Goal: Task Accomplishment & Management: Use online tool/utility

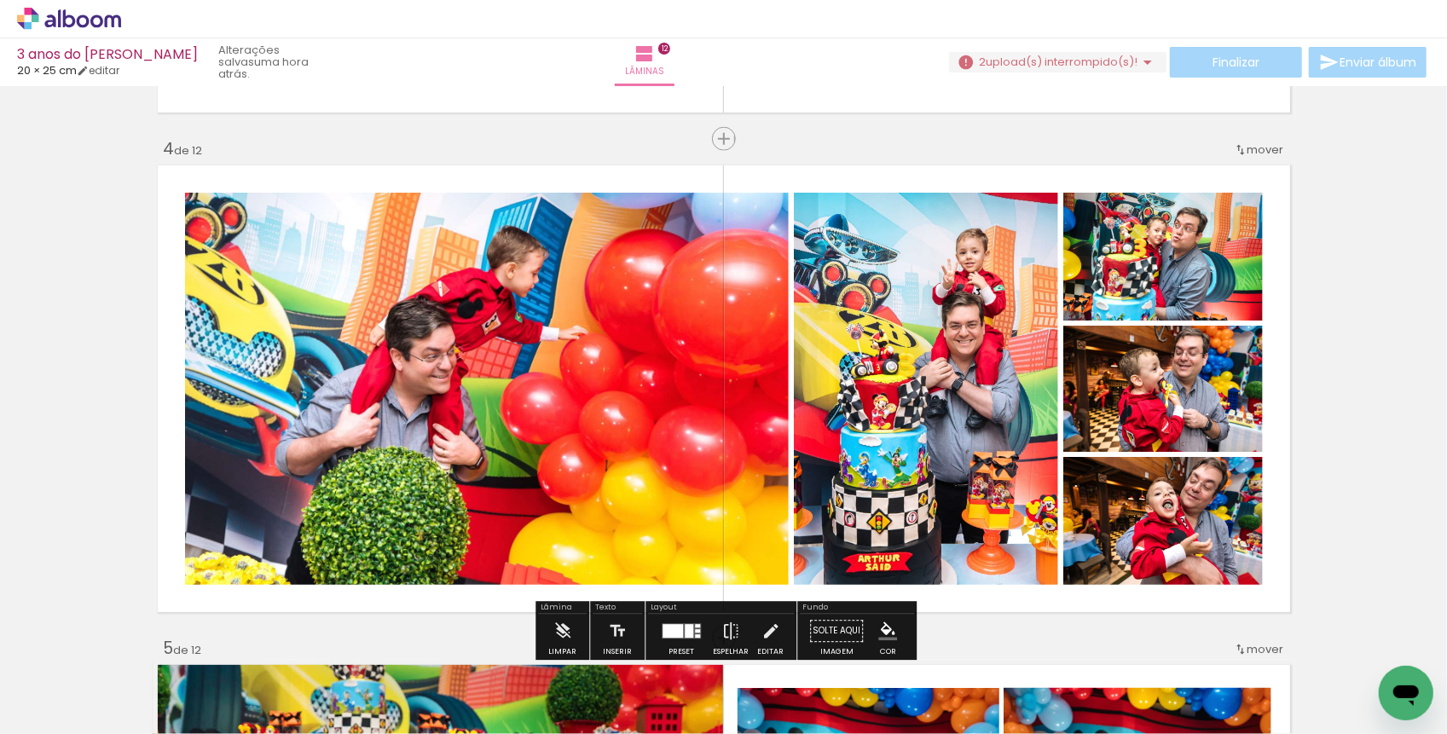
scroll to position [1470, 0]
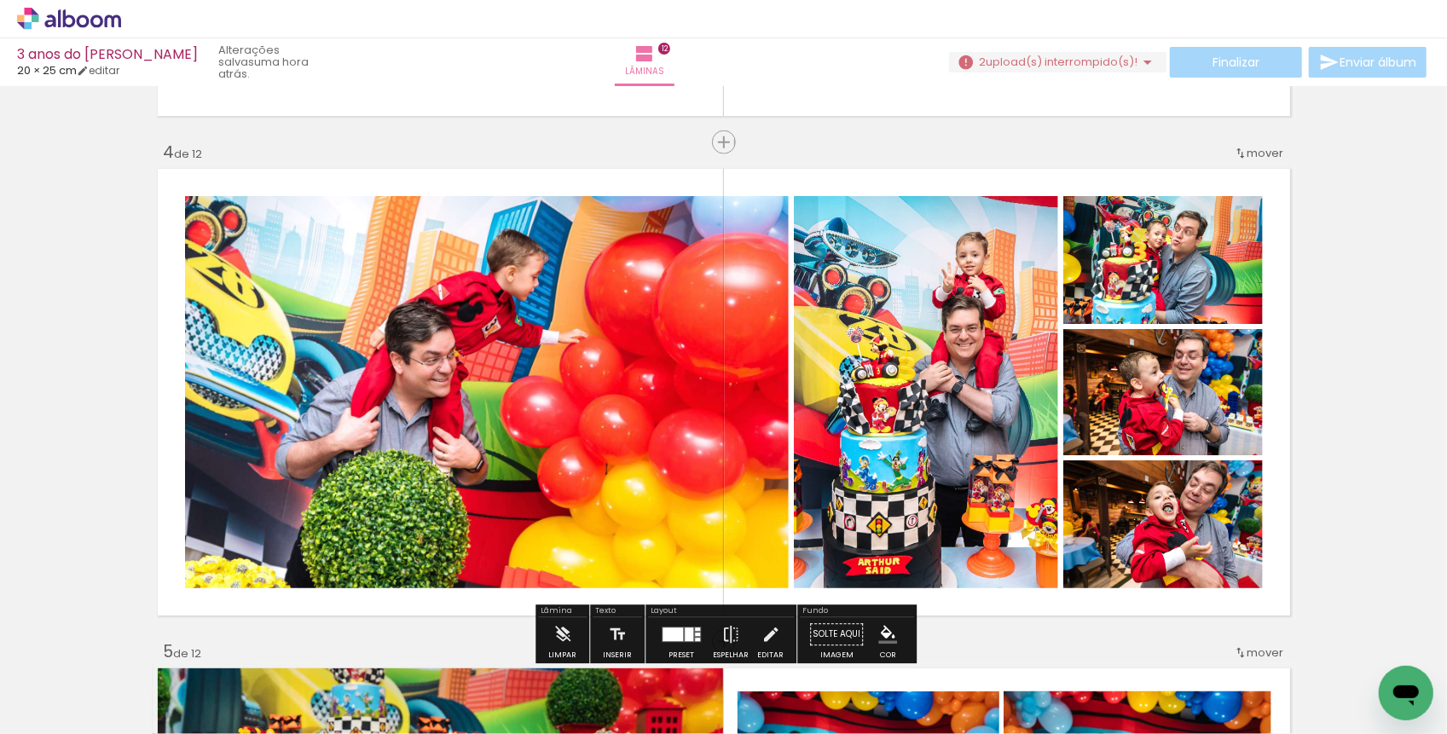
click at [686, 332] on quentale-photo at bounding box center [487, 392] width 604 height 392
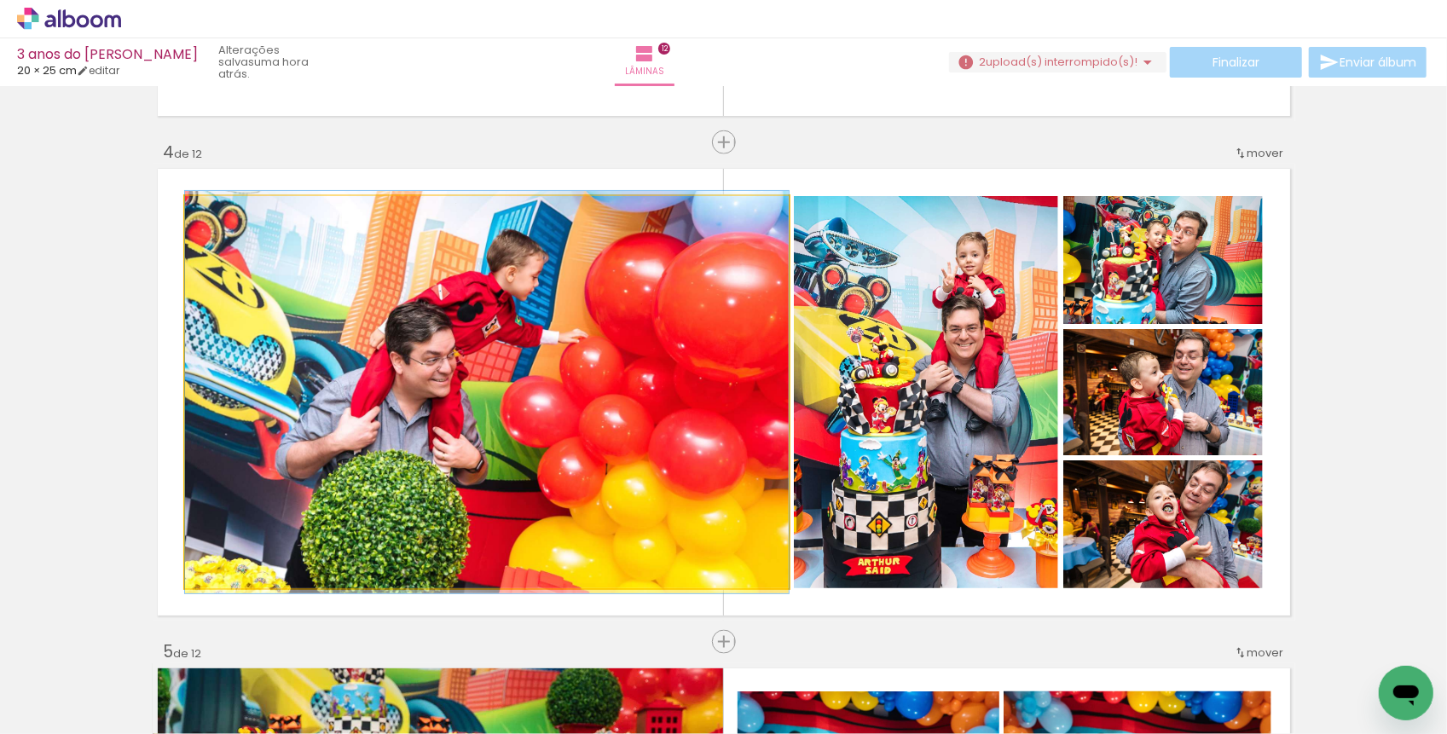
click at [686, 332] on quentale-photo at bounding box center [487, 392] width 604 height 392
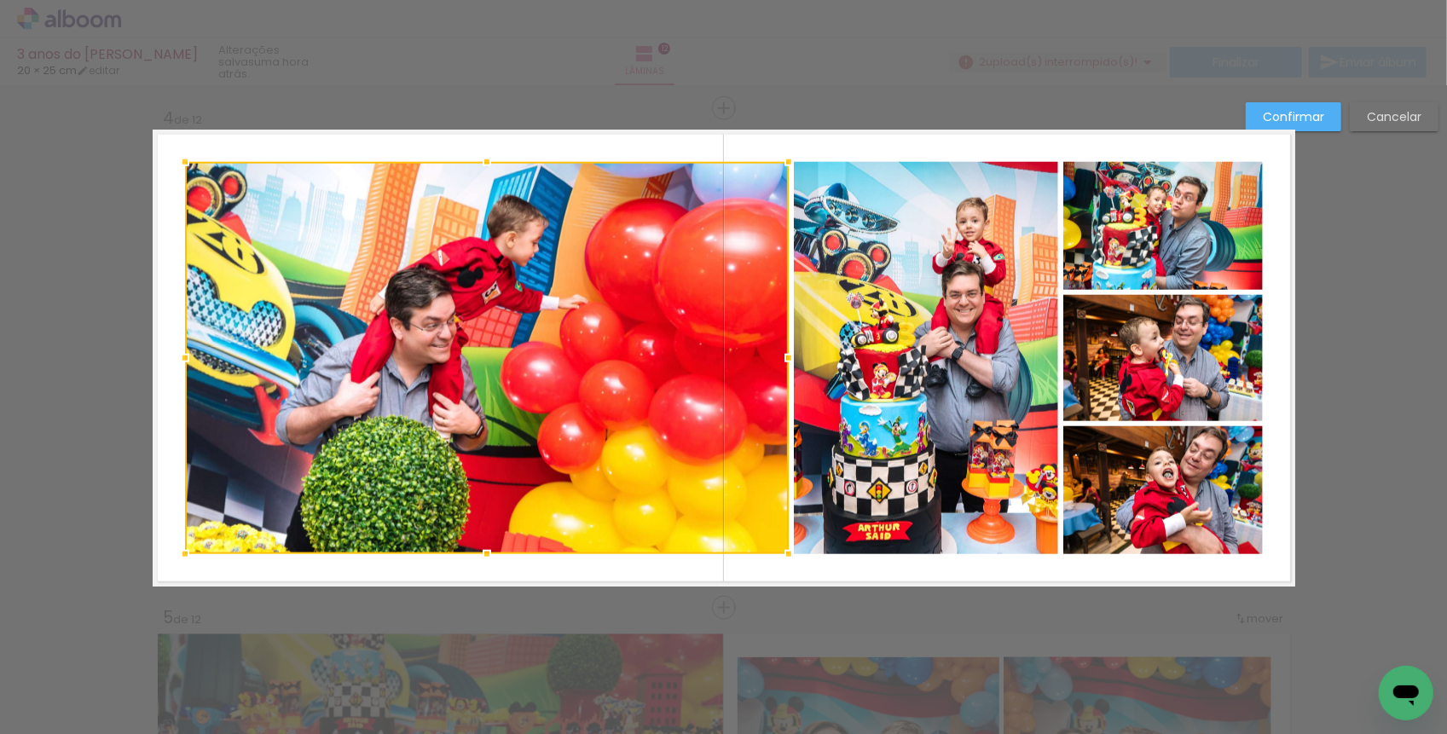
scroll to position [1505, 0]
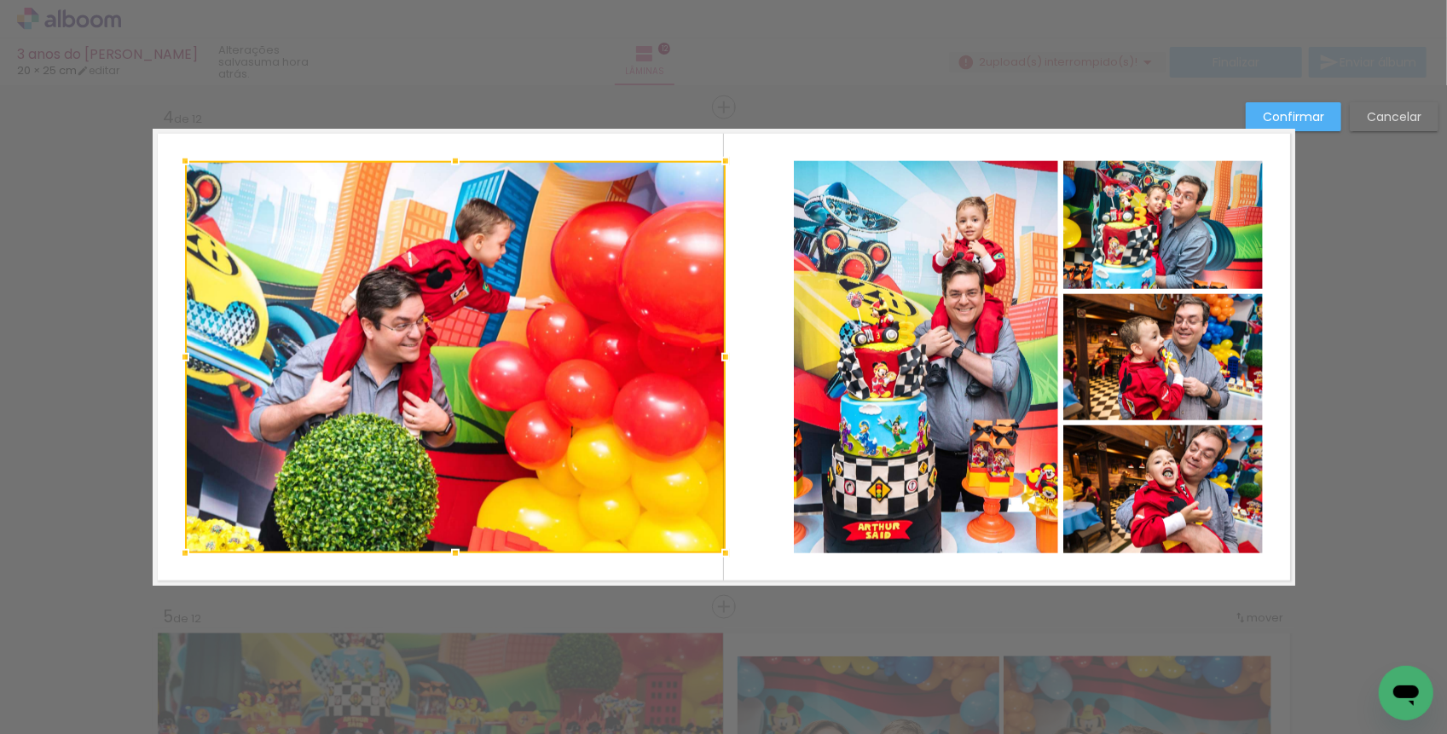
drag, startPoint x: 789, startPoint y: 355, endPoint x: 726, endPoint y: 360, distance: 63.2
click at [726, 360] on div at bounding box center [725, 357] width 34 height 34
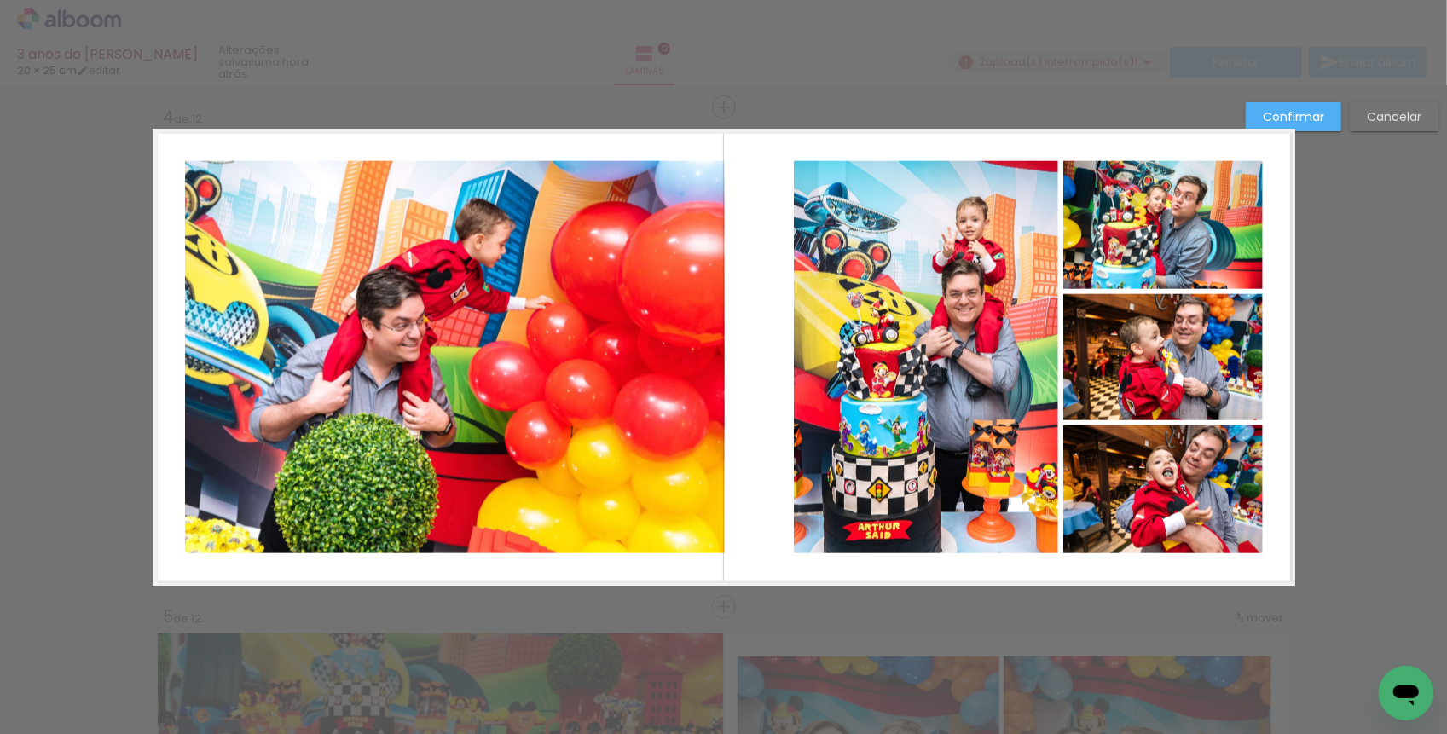
click at [814, 352] on quentale-photo at bounding box center [926, 357] width 264 height 392
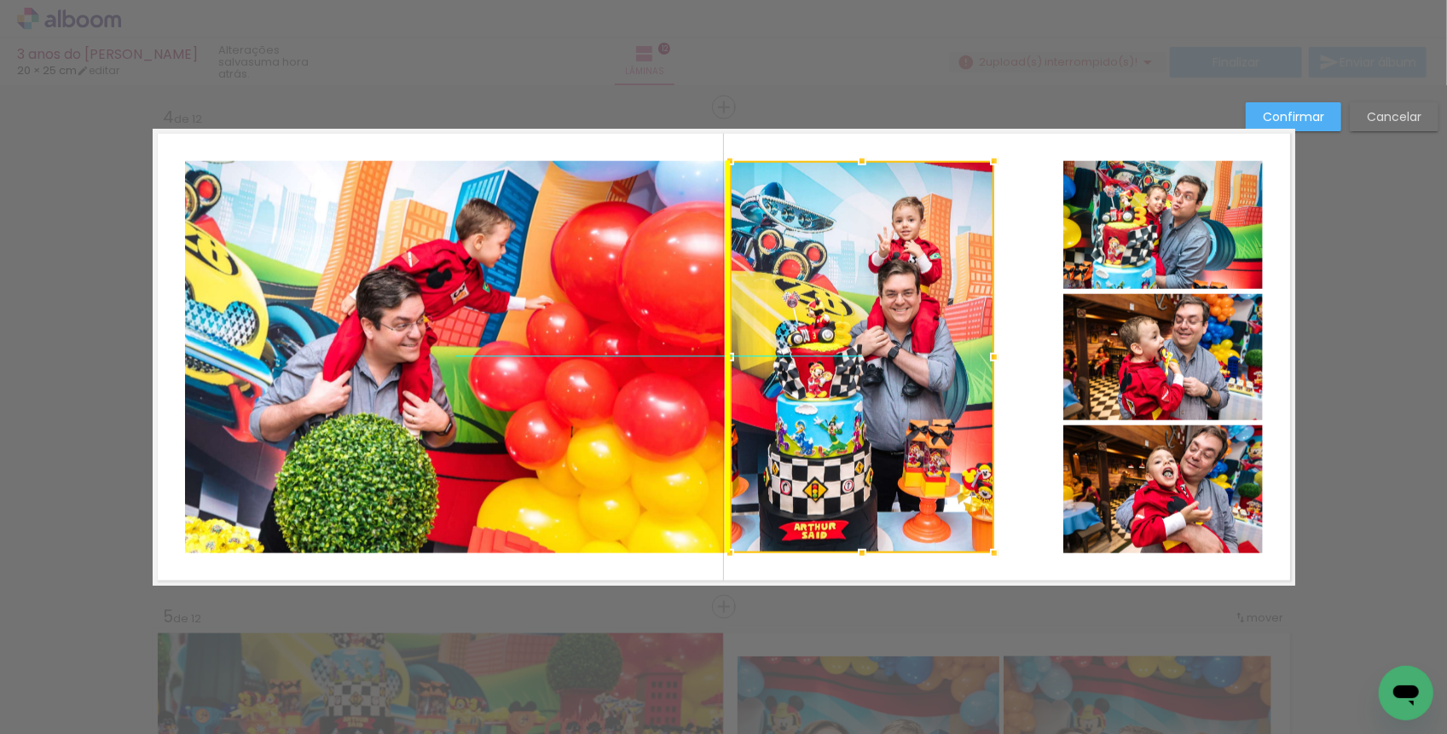
drag, startPoint x: 832, startPoint y: 352, endPoint x: 771, endPoint y: 353, distance: 61.4
click at [771, 353] on div at bounding box center [862, 357] width 264 height 392
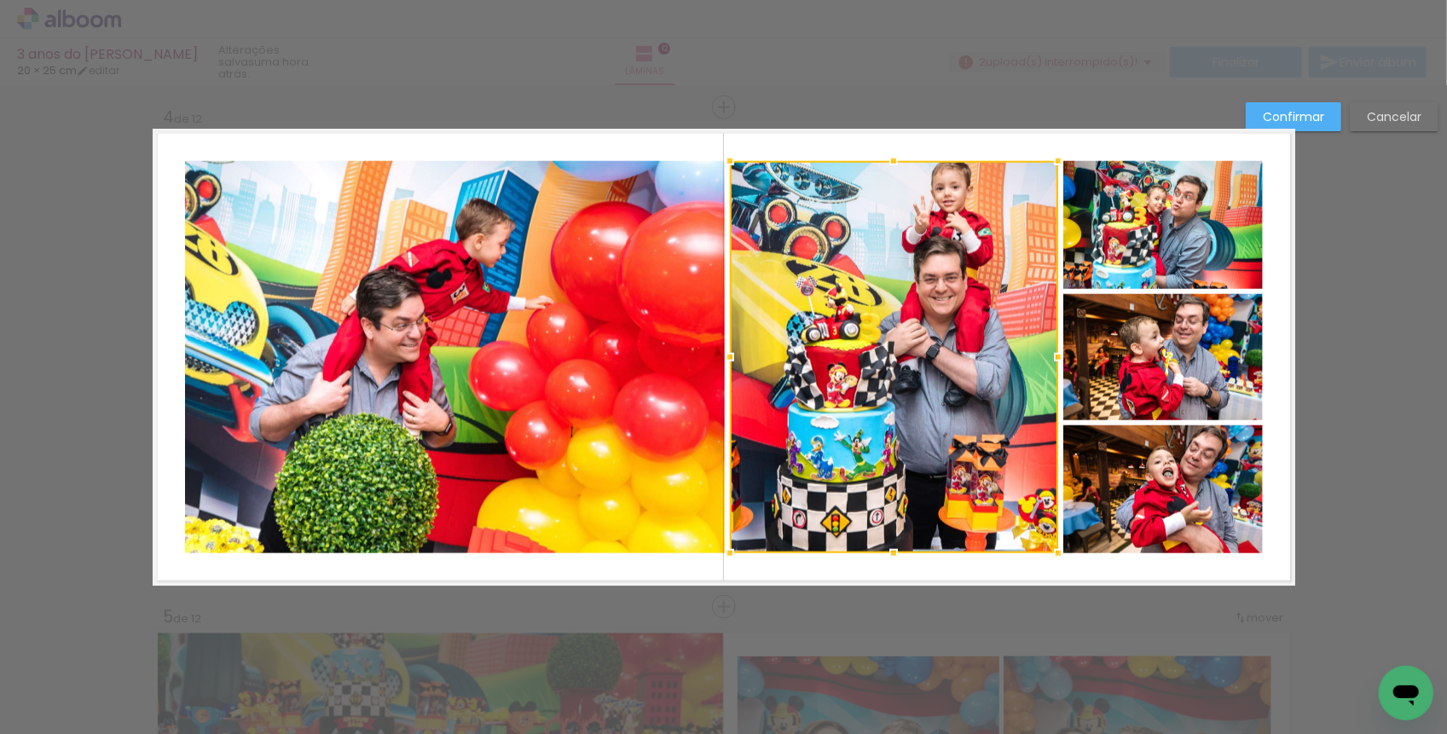
drag, startPoint x: 988, startPoint y: 354, endPoint x: 1050, endPoint y: 349, distance: 62.4
click at [1050, 350] on div at bounding box center [1058, 357] width 34 height 34
click at [0, 0] on slot "Confirmar" at bounding box center [0, 0] width 0 height 0
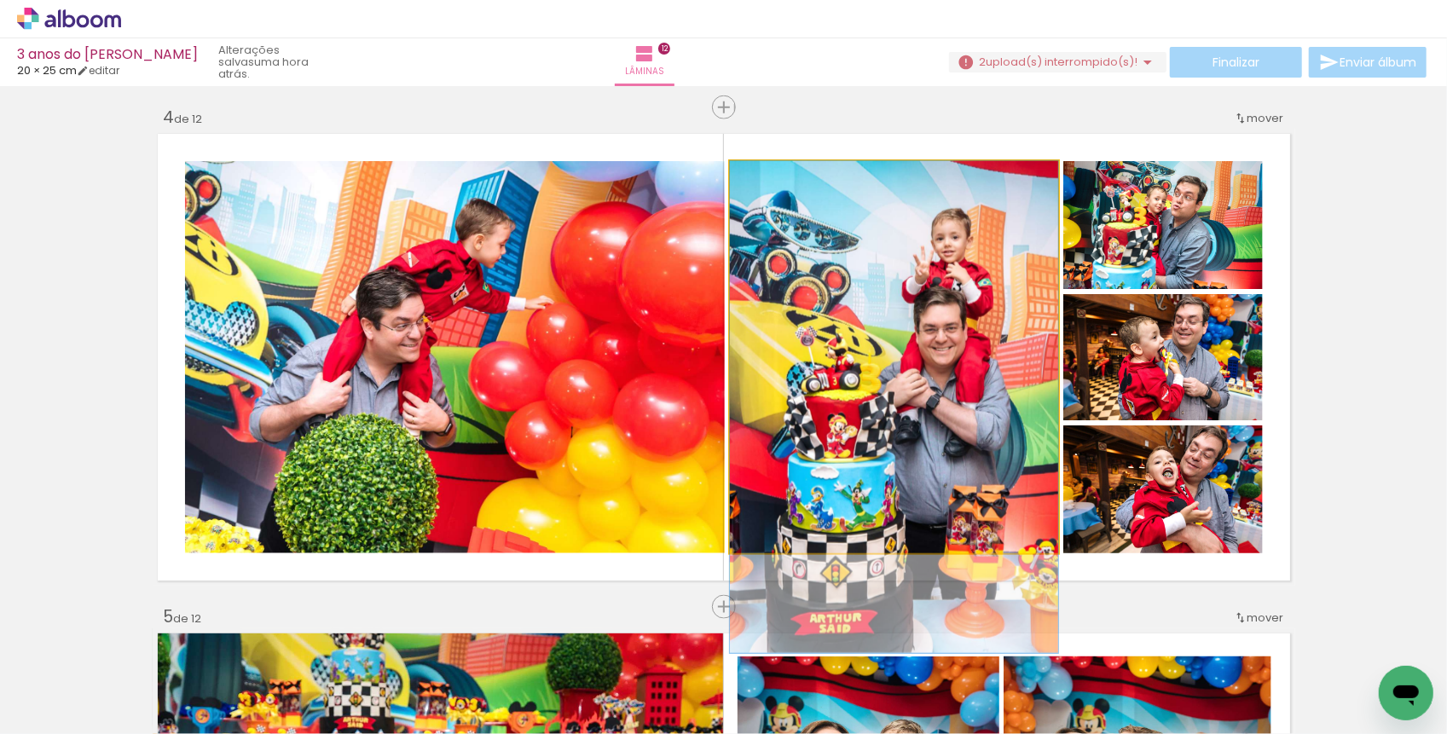
drag, startPoint x: 906, startPoint y: 250, endPoint x: 913, endPoint y: 313, distance: 63.4
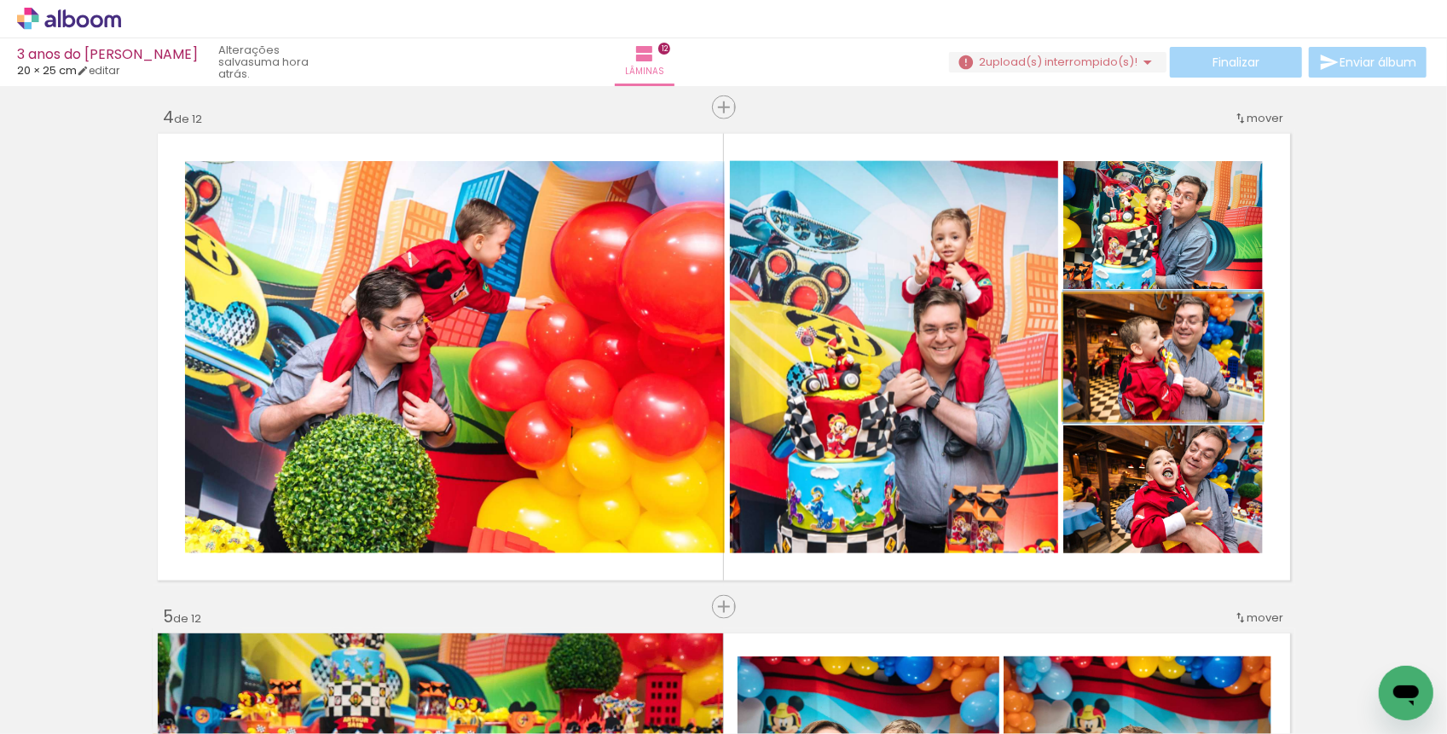
click at [1141, 360] on quentale-photo at bounding box center [1162, 357] width 199 height 126
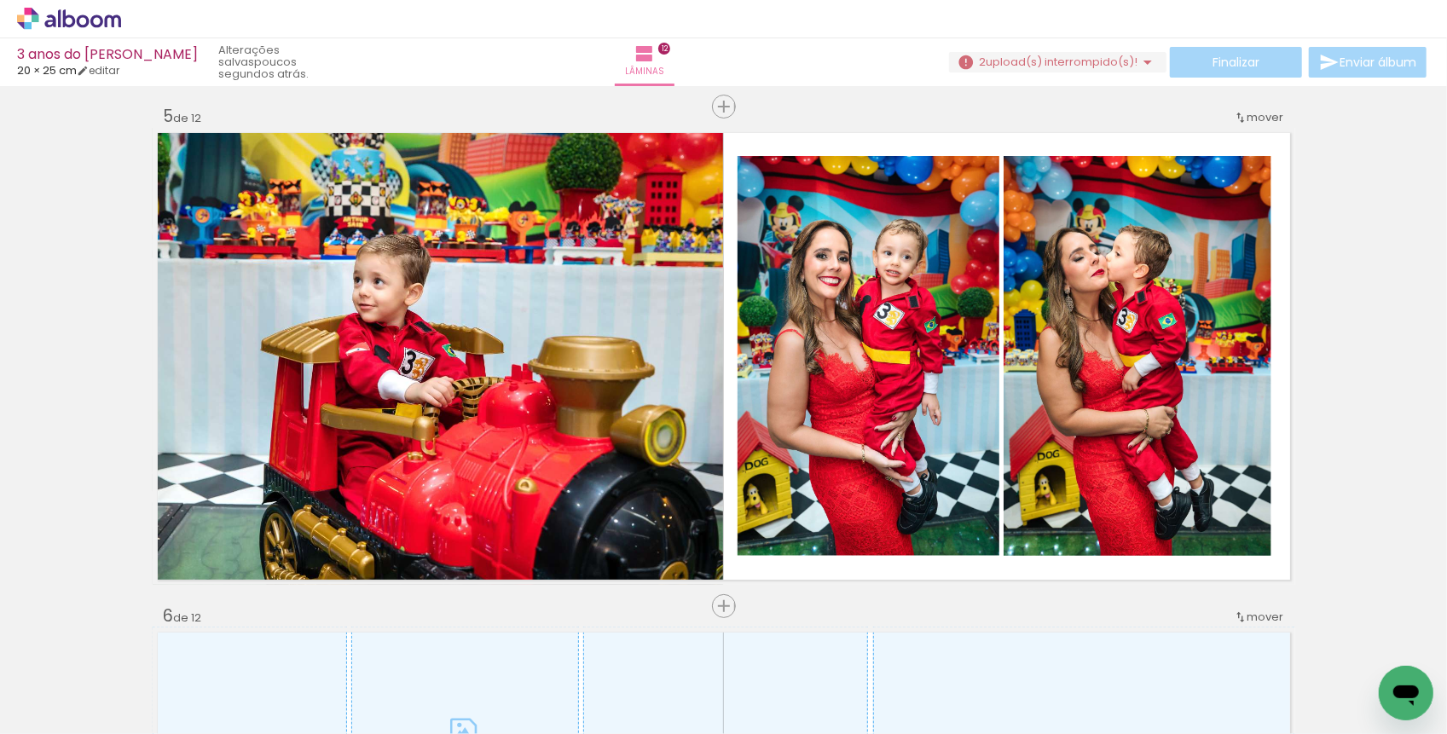
scroll to position [0, 3613]
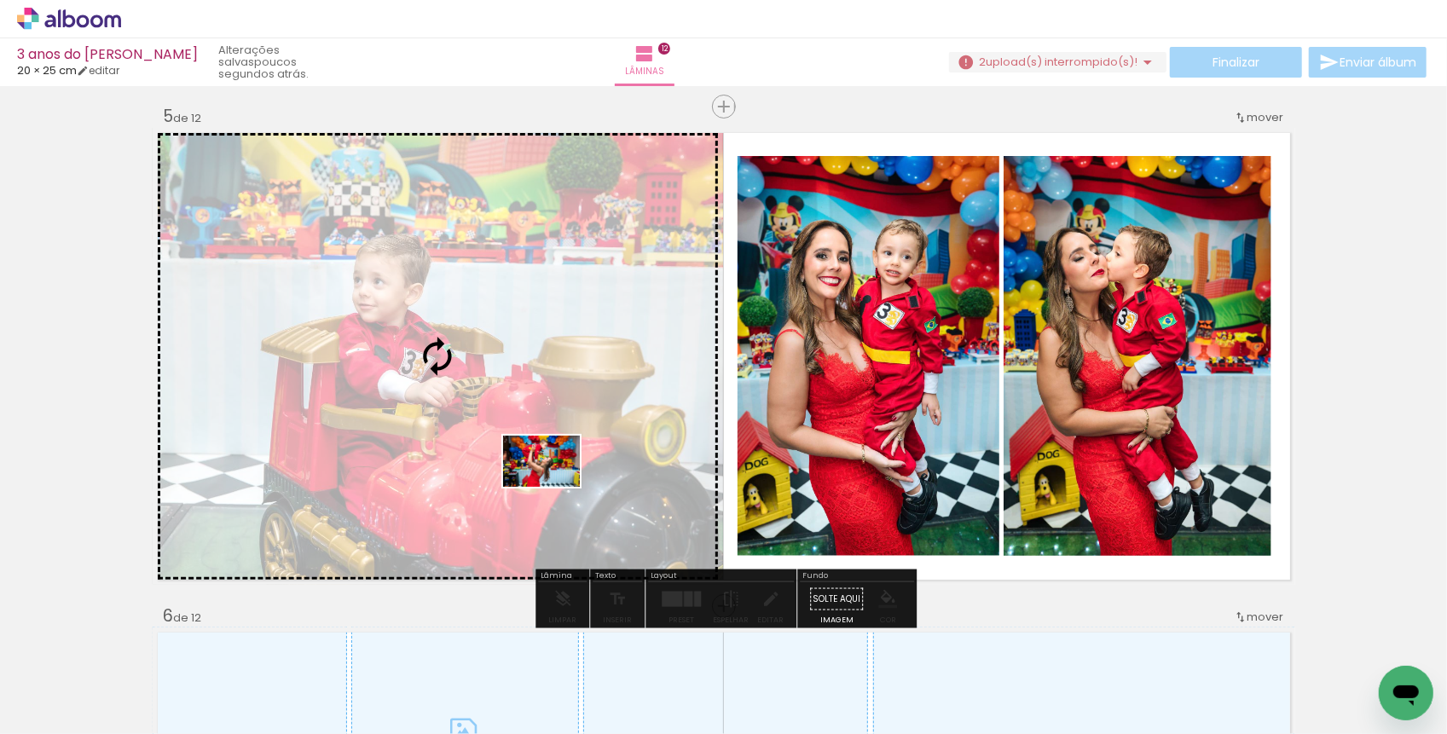
drag, startPoint x: 592, startPoint y: 682, endPoint x: 554, endPoint y: 487, distance: 198.9
click at [554, 487] on quentale-workspace at bounding box center [723, 367] width 1447 height 734
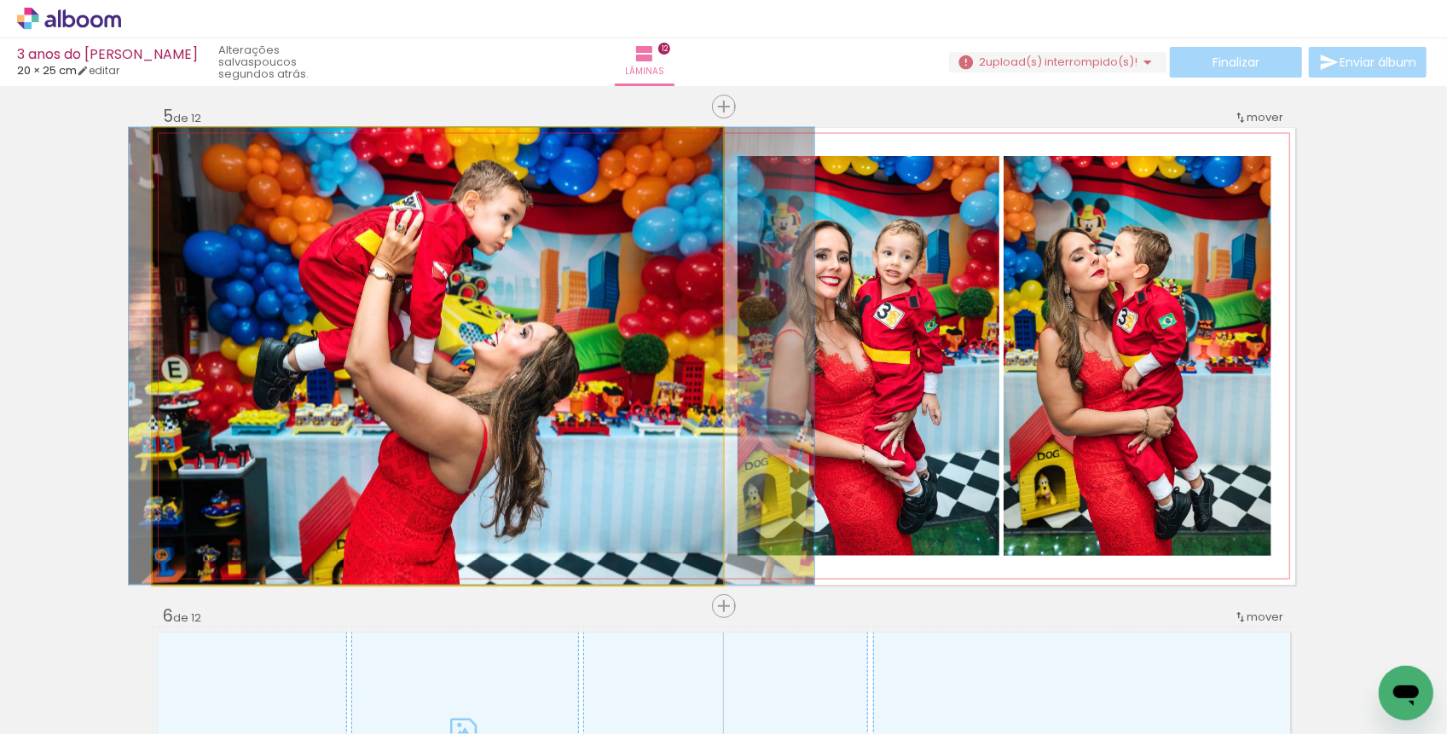
drag, startPoint x: 373, startPoint y: 353, endPoint x: 406, endPoint y: 356, distance: 33.4
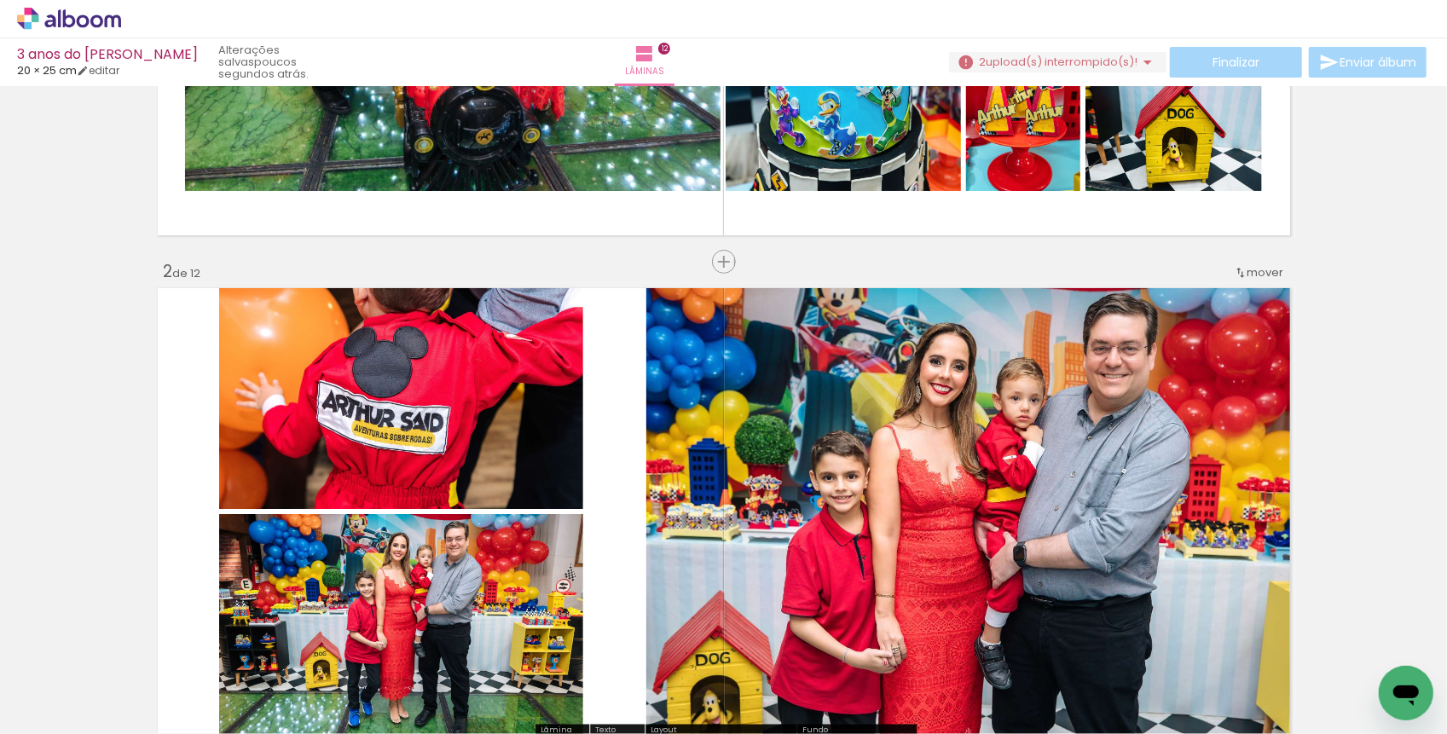
scroll to position [0, 3429]
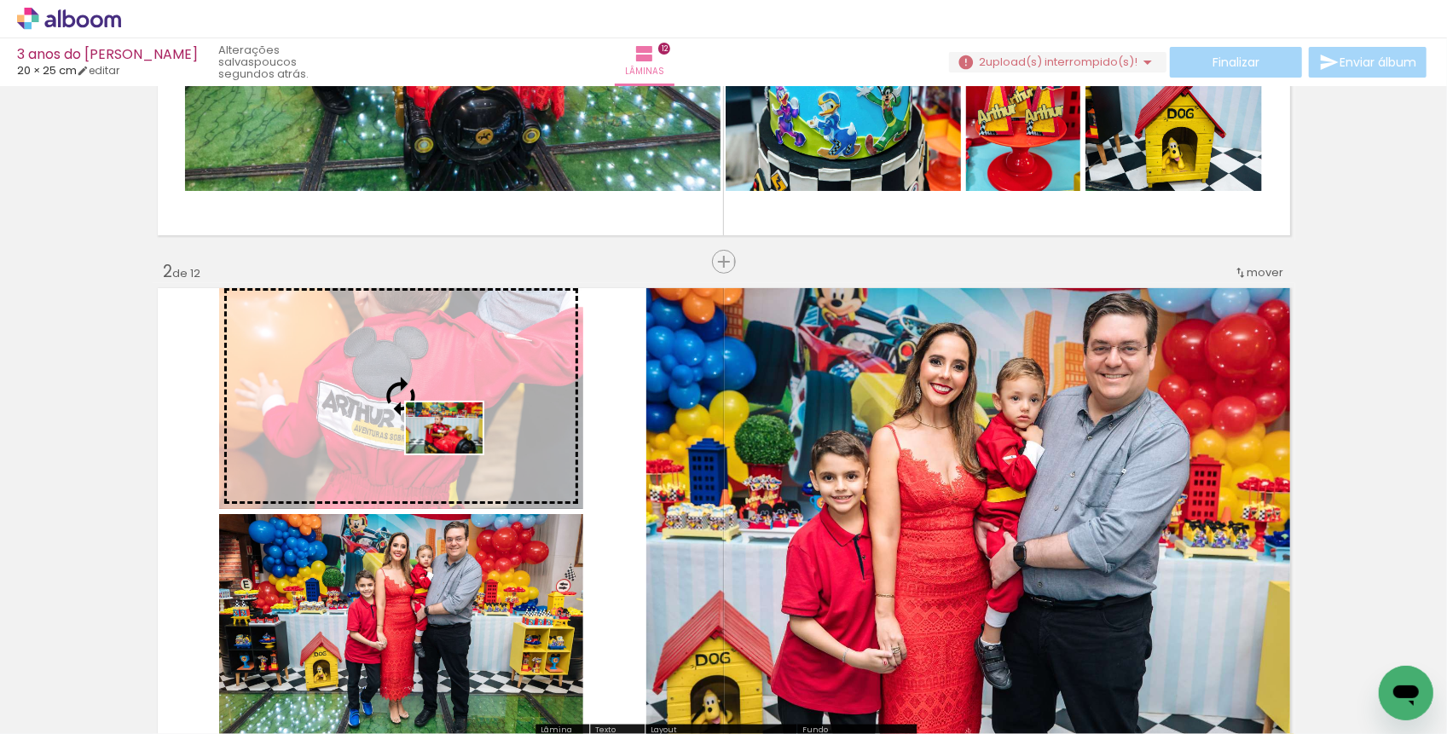
drag, startPoint x: 561, startPoint y: 680, endPoint x: 457, endPoint y: 452, distance: 251.0
click at [457, 452] on quentale-workspace at bounding box center [723, 367] width 1447 height 734
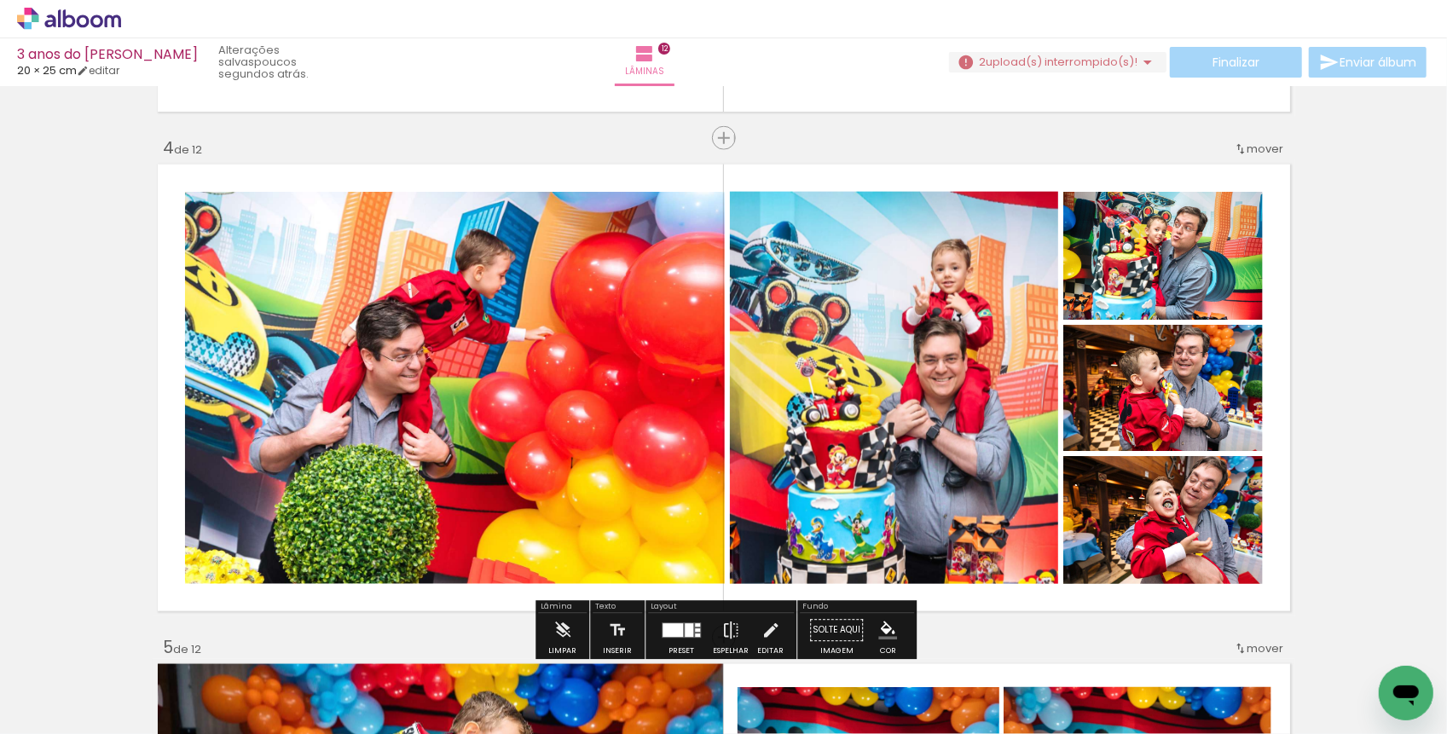
scroll to position [1480, 0]
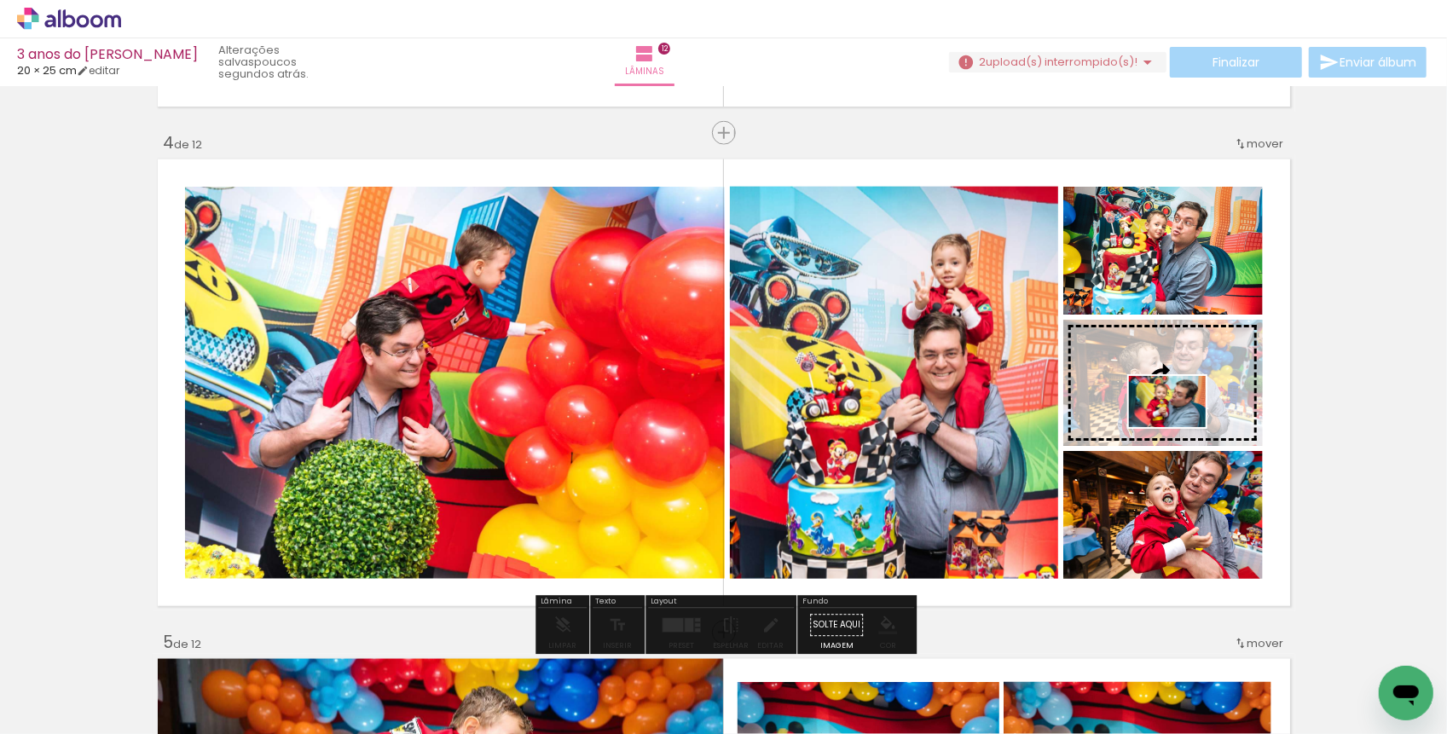
drag, startPoint x: 1014, startPoint y: 686, endPoint x: 1177, endPoint y: 430, distance: 304.3
click at [1177, 430] on quentale-workspace at bounding box center [723, 367] width 1447 height 734
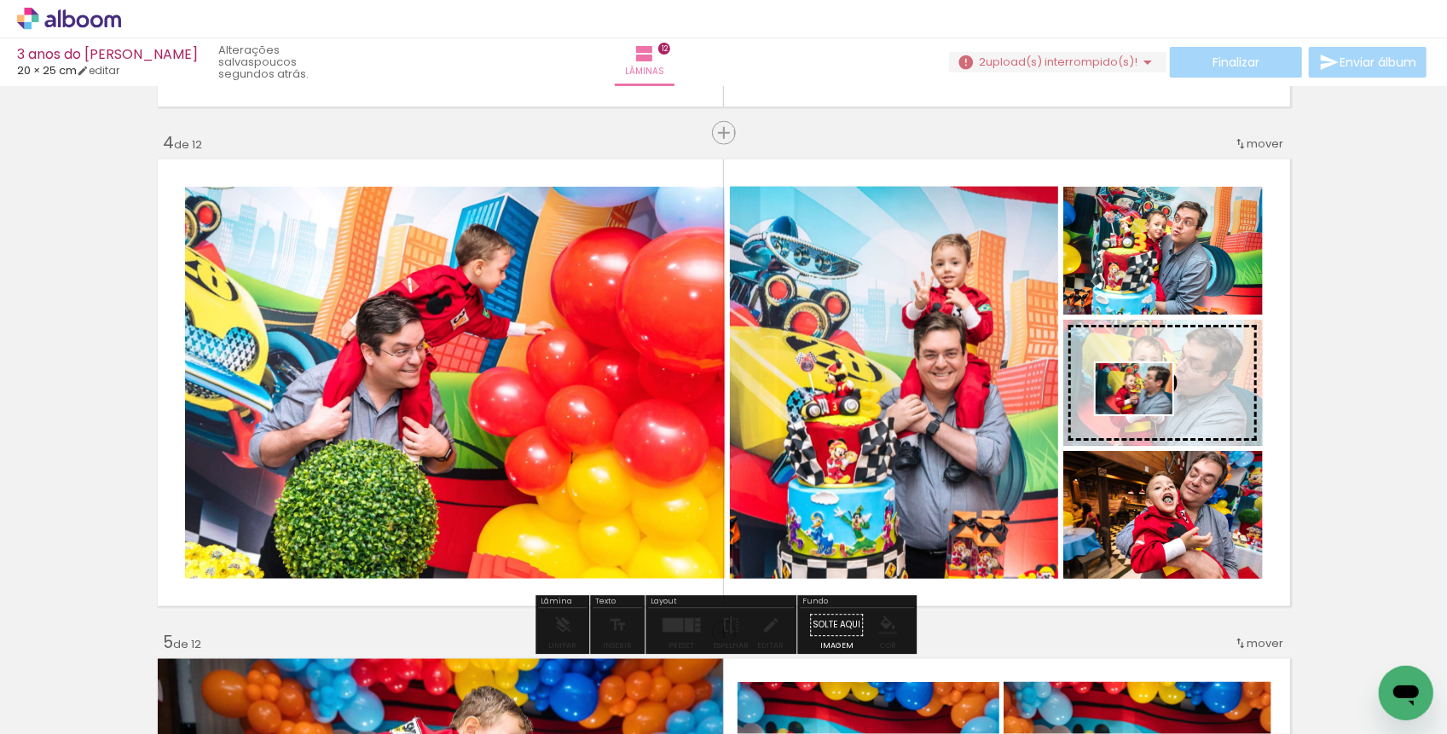
drag, startPoint x: 917, startPoint y: 689, endPoint x: 1143, endPoint y: 418, distance: 352.9
click at [1143, 417] on quentale-workspace at bounding box center [723, 367] width 1447 height 734
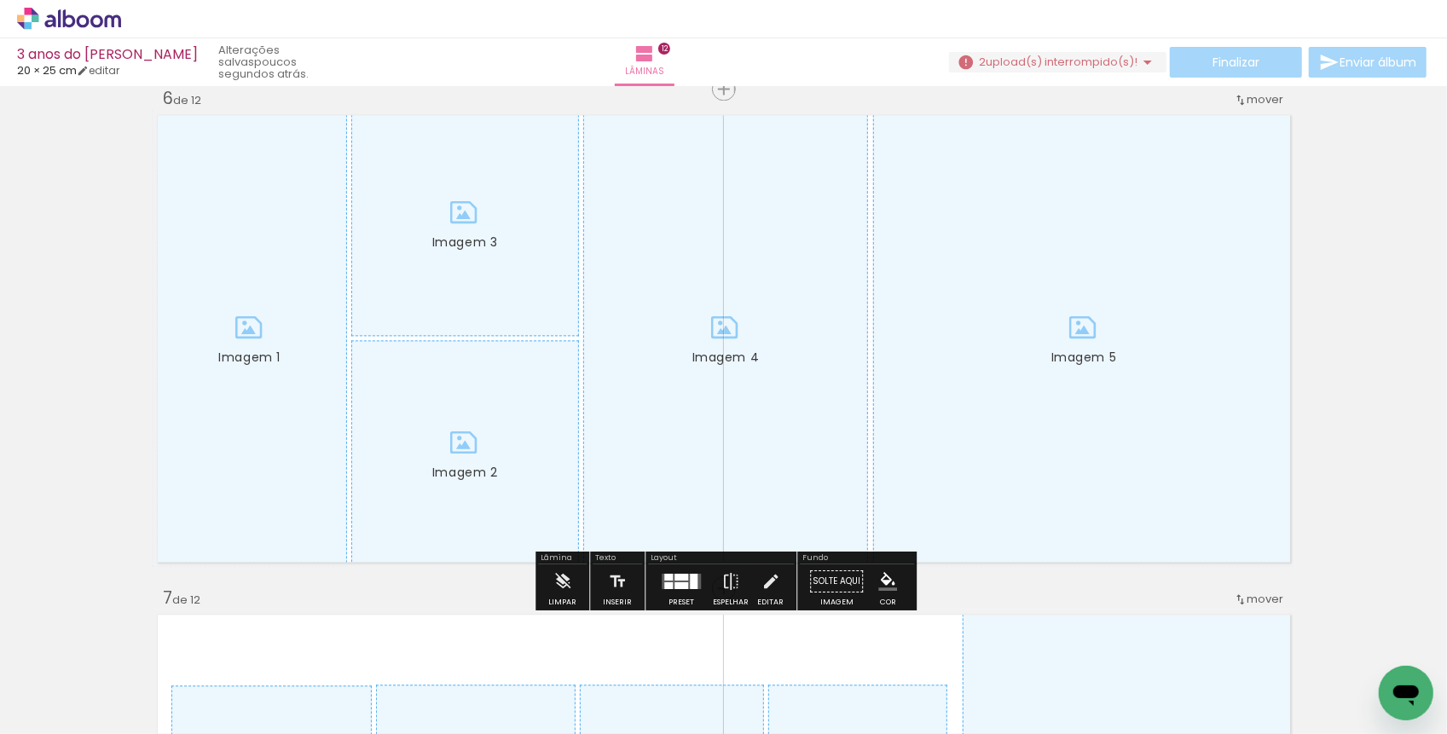
scroll to position [2524, 0]
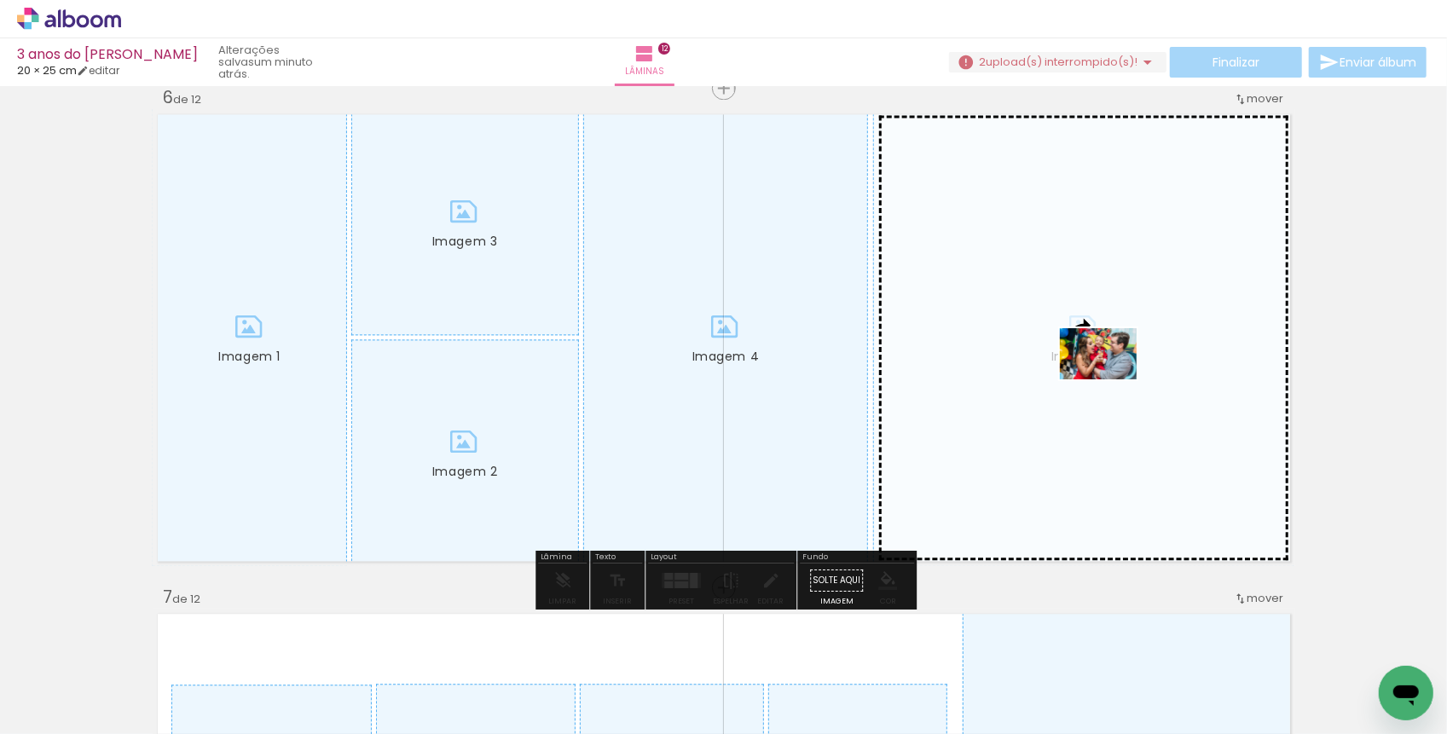
drag, startPoint x: 1107, startPoint y: 685, endPoint x: 1111, endPoint y: 379, distance: 306.0
click at [1111, 379] on quentale-workspace at bounding box center [723, 367] width 1447 height 734
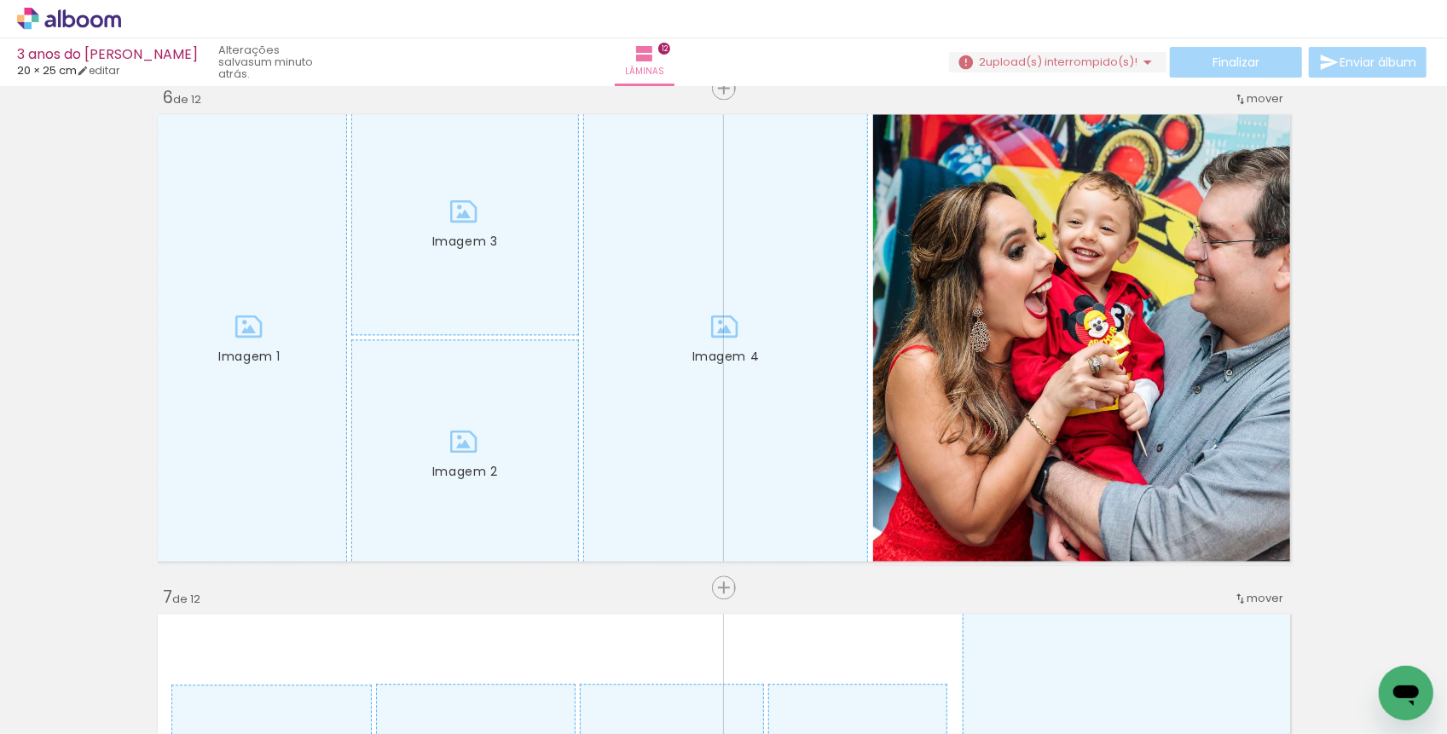
scroll to position [0, 5089]
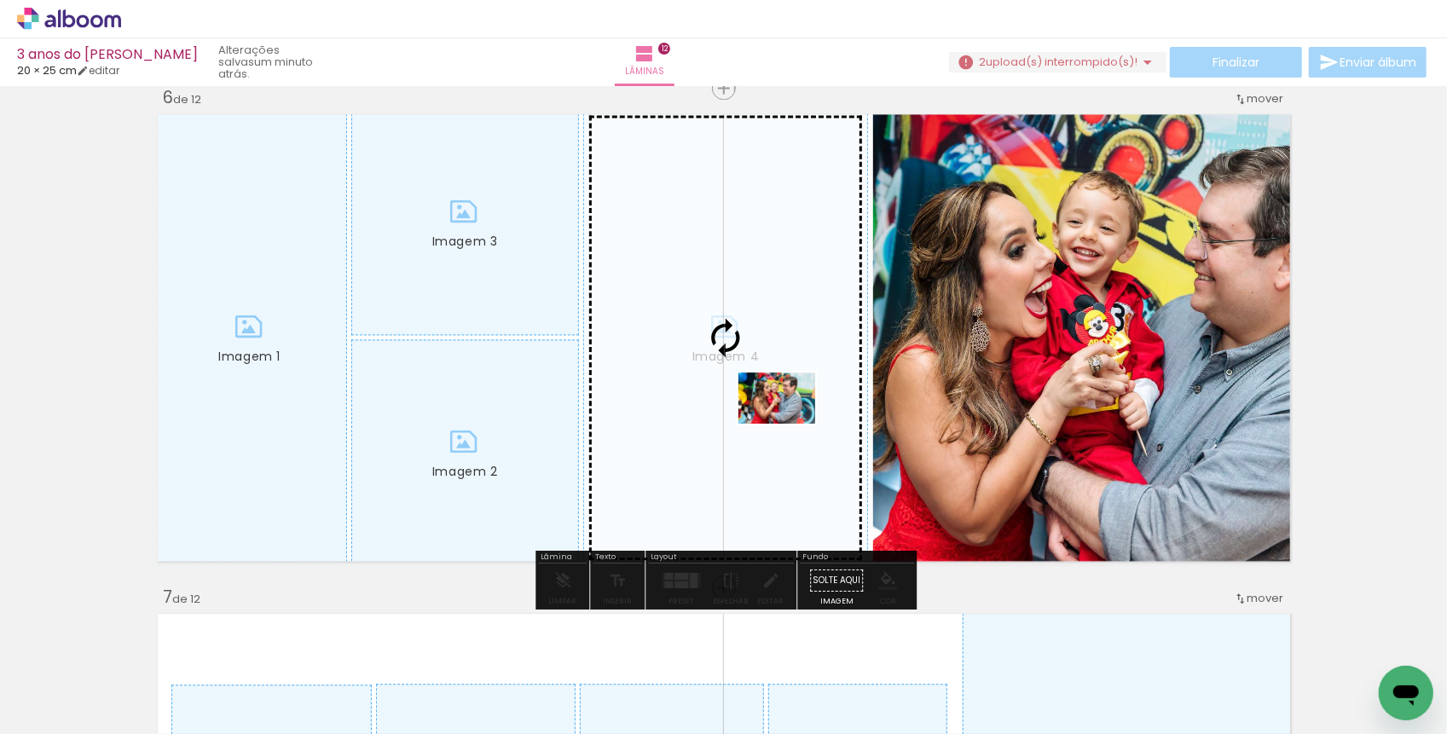
drag, startPoint x: 816, startPoint y: 688, endPoint x: 789, endPoint y: 420, distance: 269.0
click at [789, 420] on quentale-workspace at bounding box center [723, 367] width 1447 height 734
